Goal: Check status: Check status

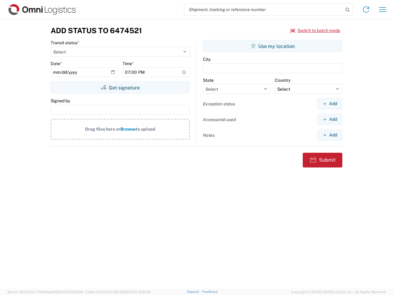
click at [264, 10] on input "search" at bounding box center [263, 10] width 159 height 12
click at [347, 10] on icon at bounding box center [347, 10] width 9 height 9
click at [366, 10] on icon at bounding box center [366, 10] width 10 height 10
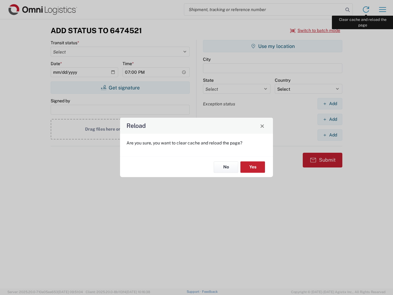
click at [382, 10] on div "Reload Are you sure, you want to clear cache and reload the page? No Yes" at bounding box center [196, 147] width 393 height 295
click at [315, 30] on div "Reload Are you sure, you want to clear cache and reload the page? No Yes" at bounding box center [196, 147] width 393 height 295
click at [120, 87] on div "Reload Are you sure, you want to clear cache and reload the page? No Yes" at bounding box center [196, 147] width 393 height 295
click at [273, 46] on div "Reload Are you sure, you want to clear cache and reload the page? No Yes" at bounding box center [196, 147] width 393 height 295
click at [330, 103] on div "Reload Are you sure, you want to clear cache and reload the page? No Yes" at bounding box center [196, 147] width 393 height 295
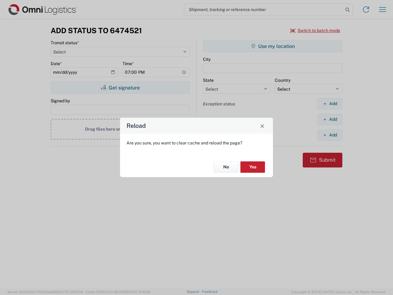
click at [330, 119] on div "Reload Are you sure, you want to clear cache and reload the page? No Yes" at bounding box center [196, 147] width 393 height 295
click at [330, 135] on div "Reload Are you sure, you want to clear cache and reload the page? No Yes" at bounding box center [196, 147] width 393 height 295
